Goal: Information Seeking & Learning: Understand process/instructions

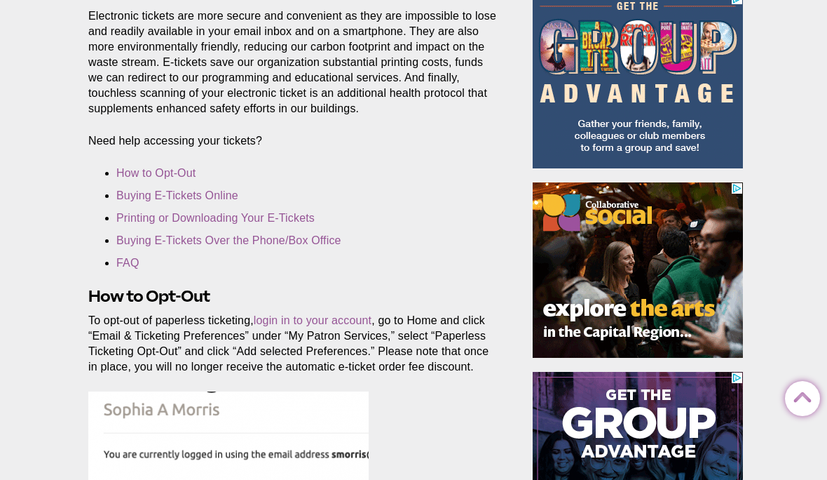
scroll to position [328, 0]
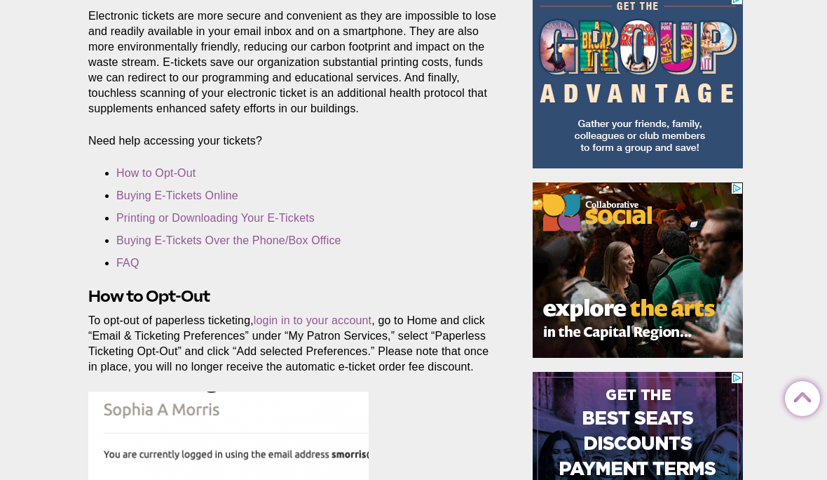
click at [146, 219] on link "Printing or Downloading Your E-Tickets" at bounding box center [215, 218] width 198 height 12
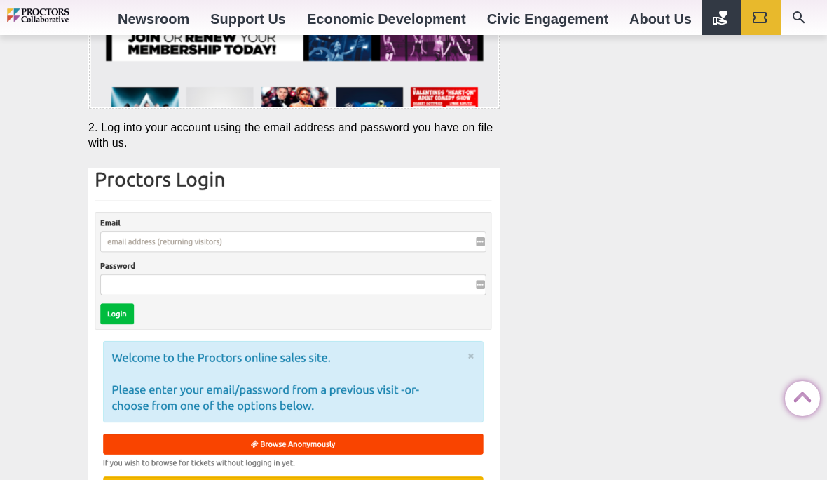
scroll to position [2815, 0]
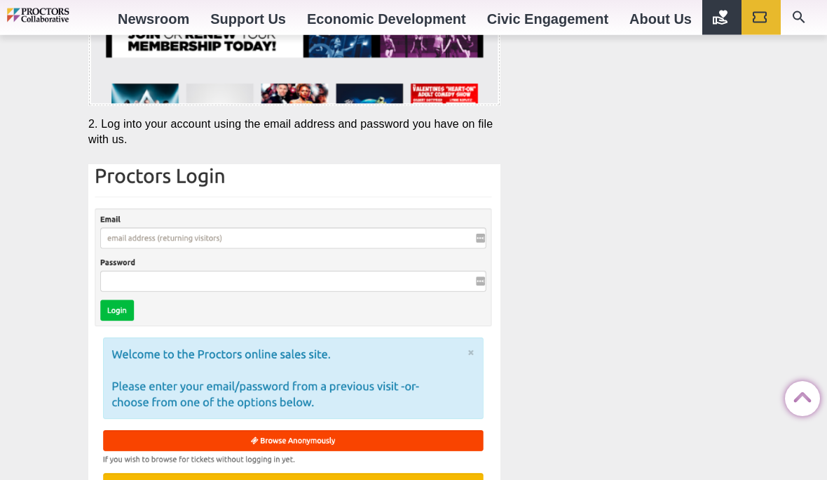
click at [133, 236] on img at bounding box center [294, 339] width 412 height 348
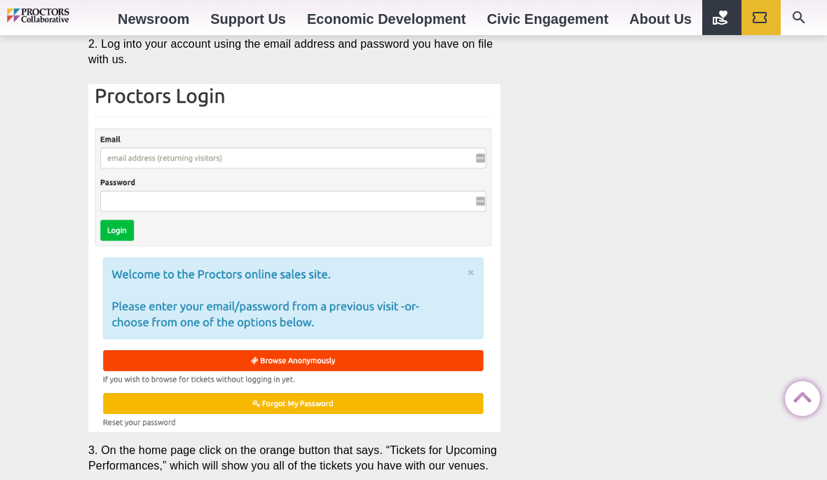
scroll to position [2888, 0]
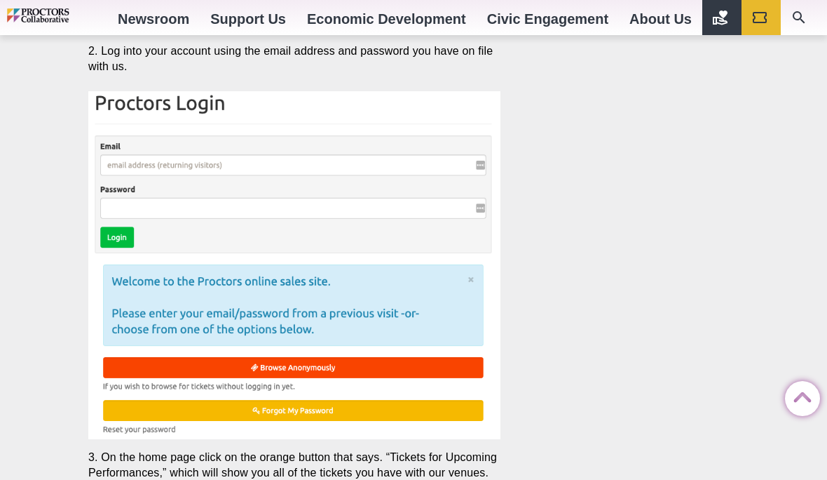
click at [139, 173] on img at bounding box center [294, 265] width 412 height 348
click at [170, 161] on img at bounding box center [294, 265] width 412 height 348
click at [177, 166] on img at bounding box center [294, 265] width 412 height 348
click at [94, 165] on img at bounding box center [294, 265] width 412 height 348
click at [114, 240] on img at bounding box center [294, 265] width 412 height 348
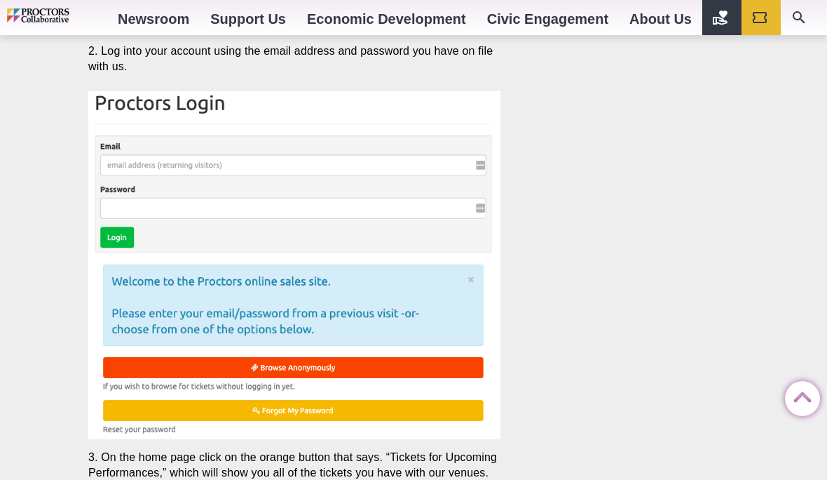
click at [141, 166] on img at bounding box center [294, 265] width 412 height 348
click at [127, 165] on img at bounding box center [294, 265] width 412 height 348
click at [140, 168] on img at bounding box center [294, 265] width 412 height 348
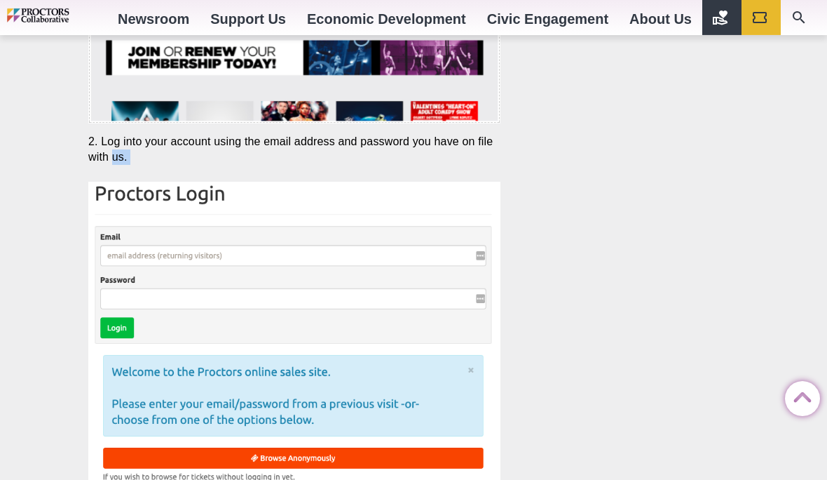
scroll to position [0, 0]
click at [119, 255] on img at bounding box center [294, 356] width 412 height 348
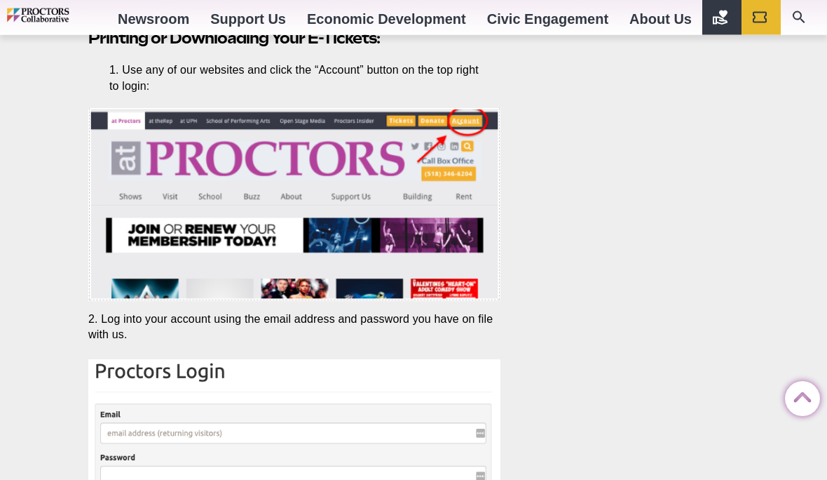
scroll to position [2614, 0]
